Goal: Task Accomplishment & Management: Manage account settings

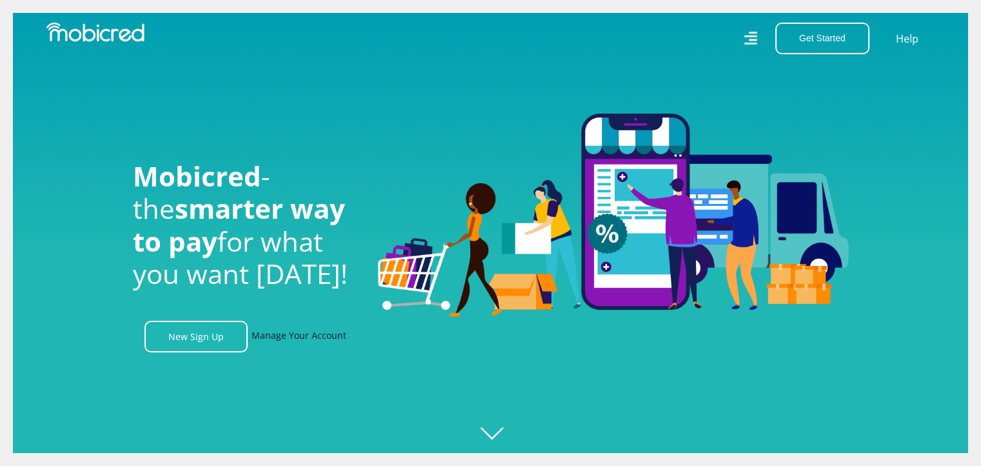
click at [299, 342] on link "Manage Your Account" at bounding box center [298, 336] width 95 height 32
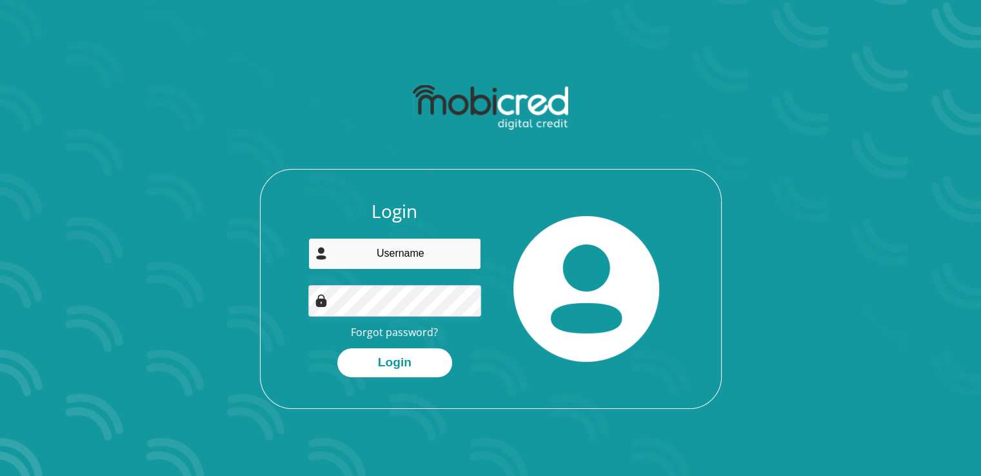
click at [382, 253] on input "email" at bounding box center [394, 254] width 173 height 32
type input "zahir7@gmail.com"
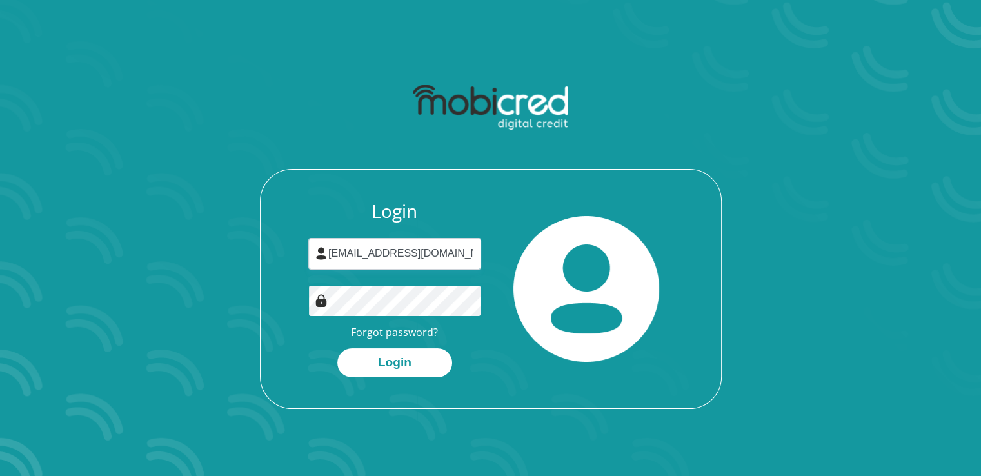
click at [337, 348] on button "Login" at bounding box center [394, 362] width 115 height 29
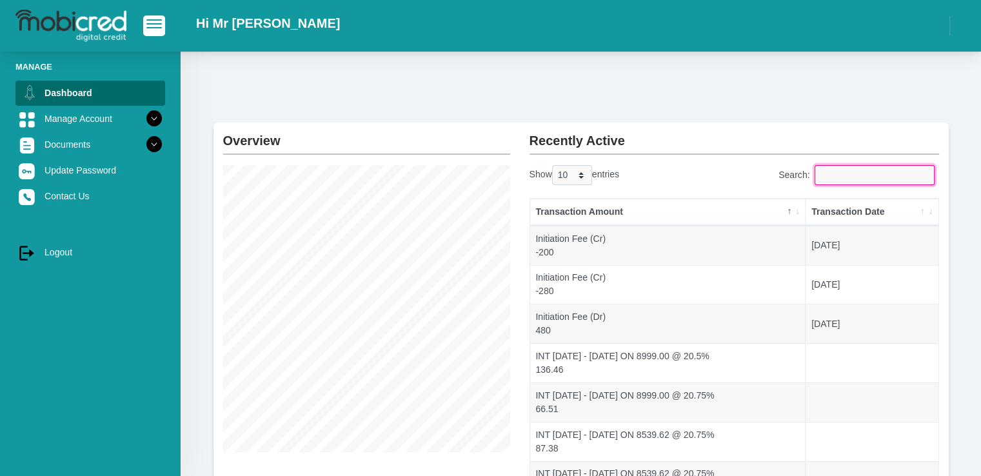
click at [895, 181] on input "Search:" at bounding box center [874, 175] width 120 height 20
click at [878, 204] on th "Transaction Date" at bounding box center [871, 212] width 132 height 27
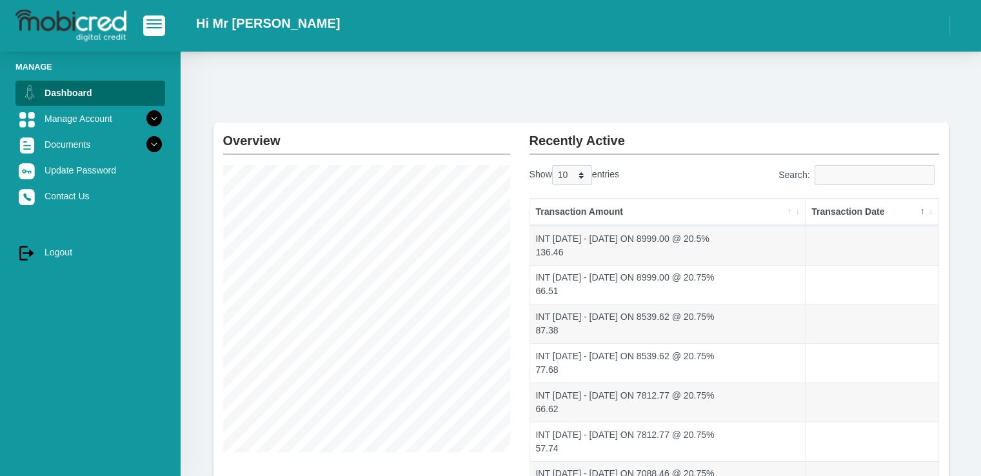
click at [872, 215] on th "Transaction Date" at bounding box center [871, 212] width 132 height 27
